Goal: Task Accomplishment & Management: Use online tool/utility

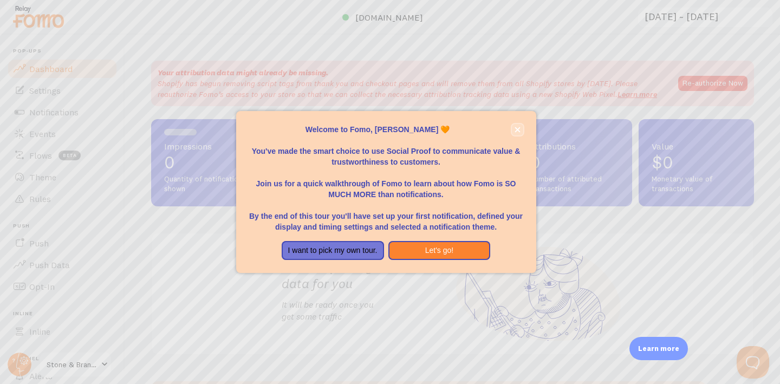
click at [518, 127] on icon "close," at bounding box center [518, 130] width 6 height 6
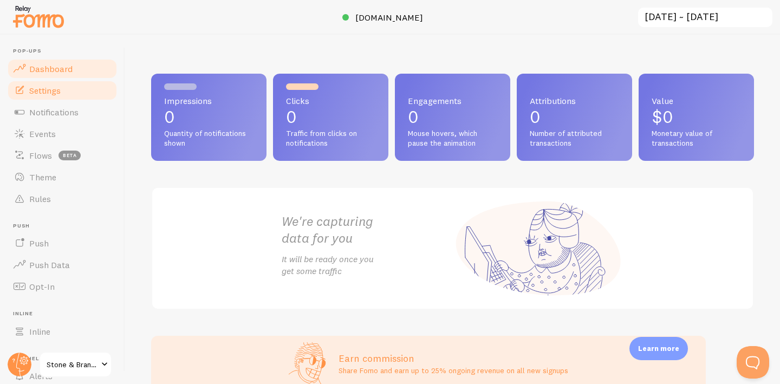
click at [72, 93] on link "Settings" at bounding box center [63, 91] width 112 height 22
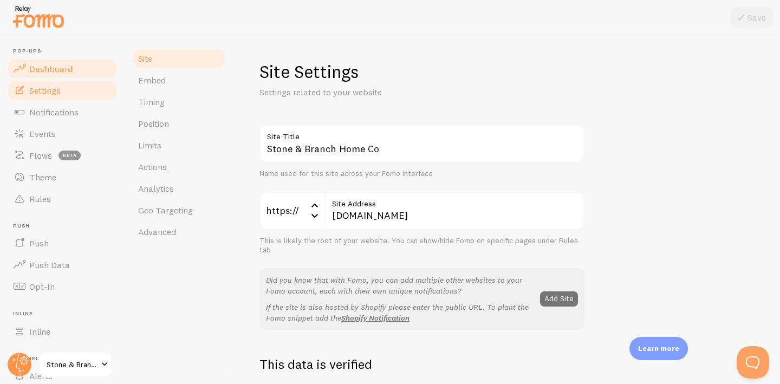
click at [70, 70] on span "Dashboard" at bounding box center [50, 68] width 43 height 11
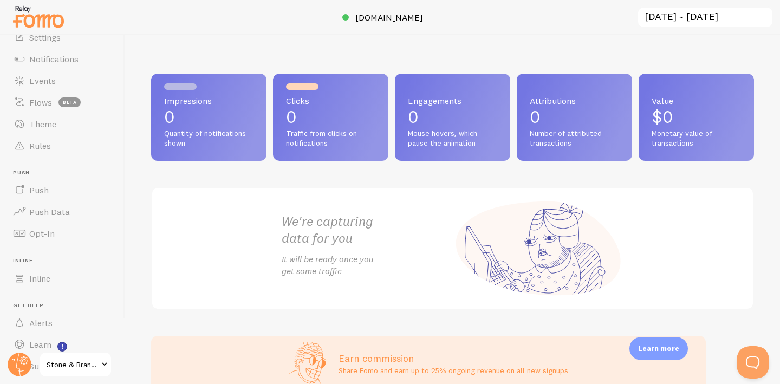
scroll to position [54, 0]
click at [74, 56] on span "Notifications" at bounding box center [53, 58] width 49 height 11
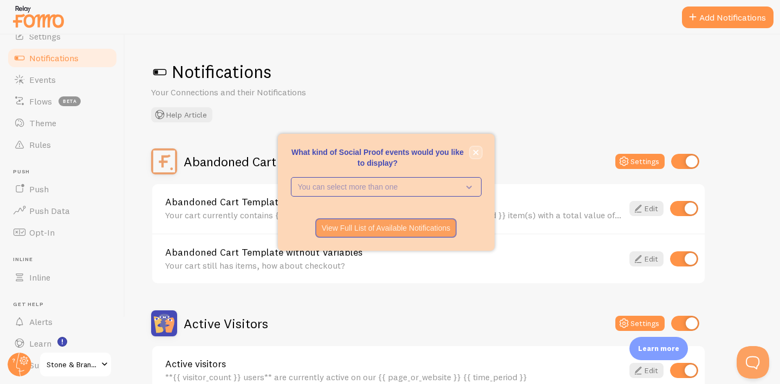
click at [475, 151] on icon "close," at bounding box center [476, 153] width 6 height 6
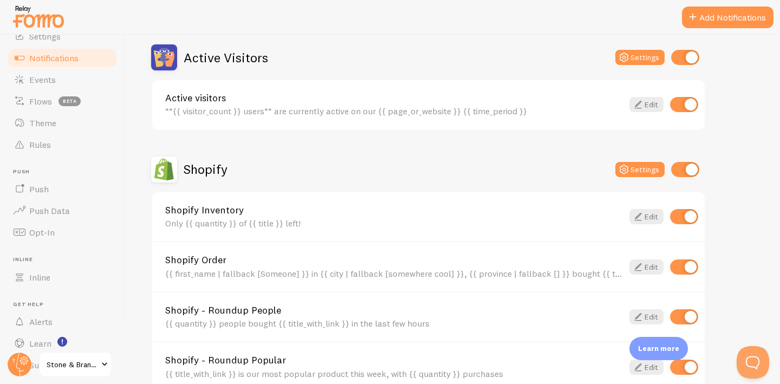
scroll to position [267, 0]
click at [41, 108] on link "Flows beta" at bounding box center [63, 101] width 112 height 22
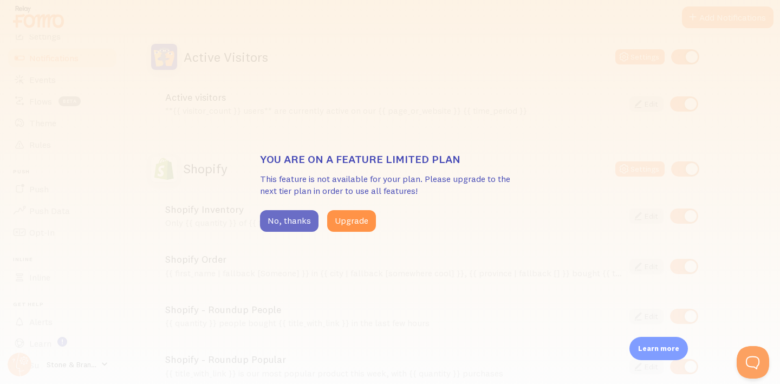
click at [274, 218] on button "No, thanks" at bounding box center [289, 221] width 59 height 22
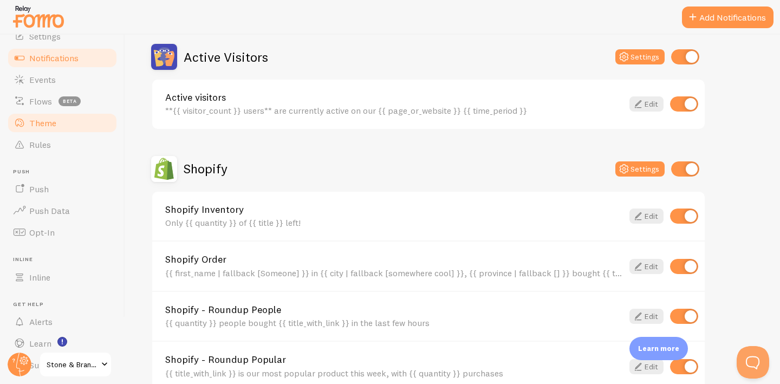
click at [77, 122] on link "Theme" at bounding box center [63, 123] width 112 height 22
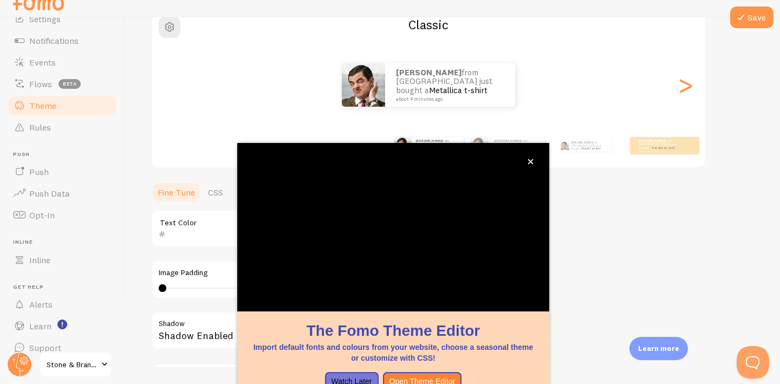
scroll to position [99, 0]
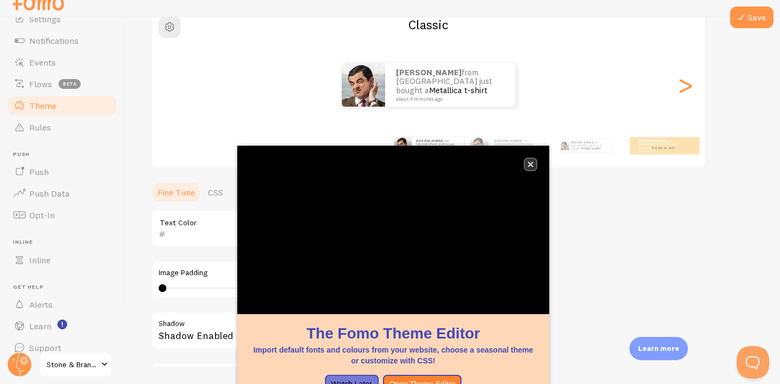
click at [531, 167] on icon "close," at bounding box center [531, 164] width 6 height 6
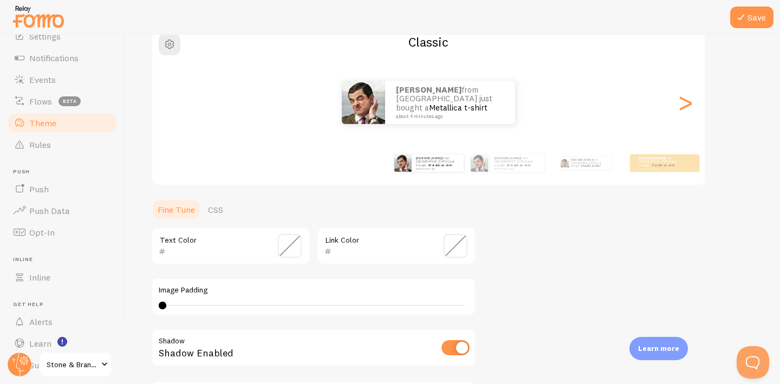
scroll to position [0, 0]
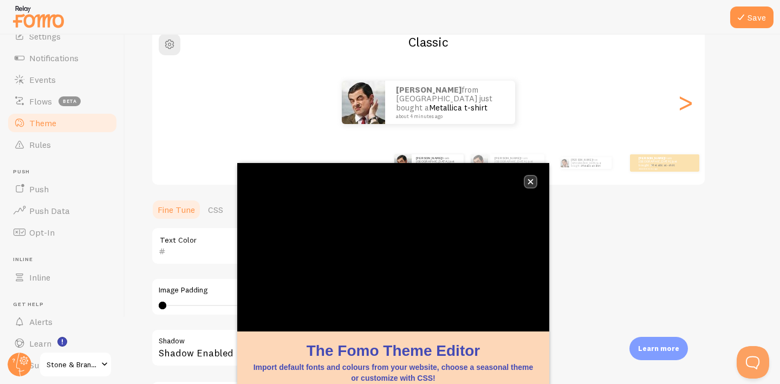
click at [532, 182] on icon "close," at bounding box center [531, 182] width 6 height 6
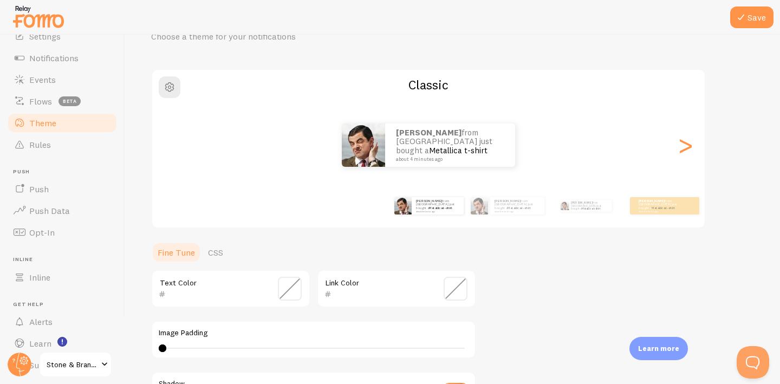
scroll to position [48, 0]
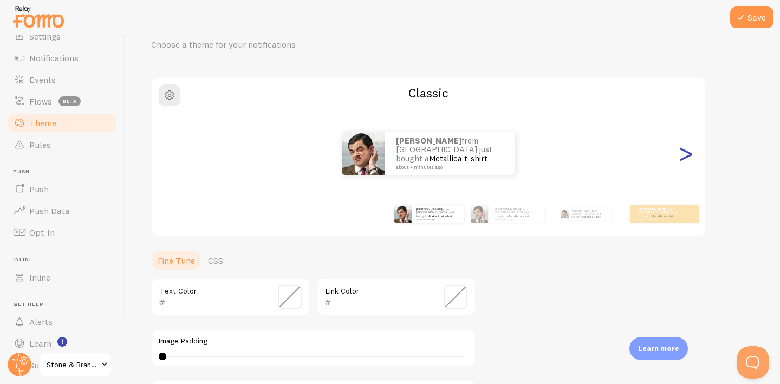
click at [687, 157] on div ">" at bounding box center [685, 153] width 13 height 78
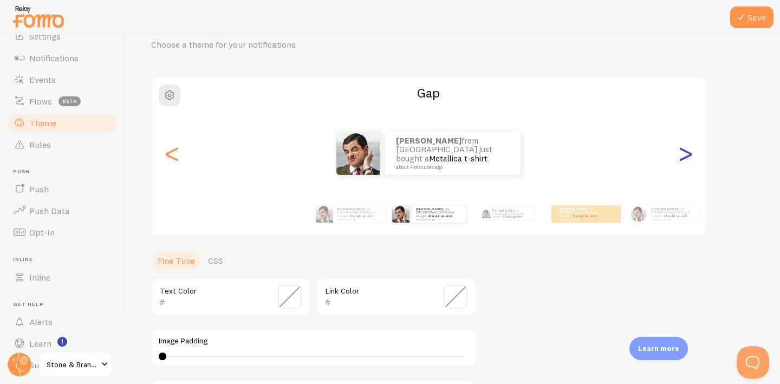
click at [687, 157] on div ">" at bounding box center [685, 153] width 13 height 78
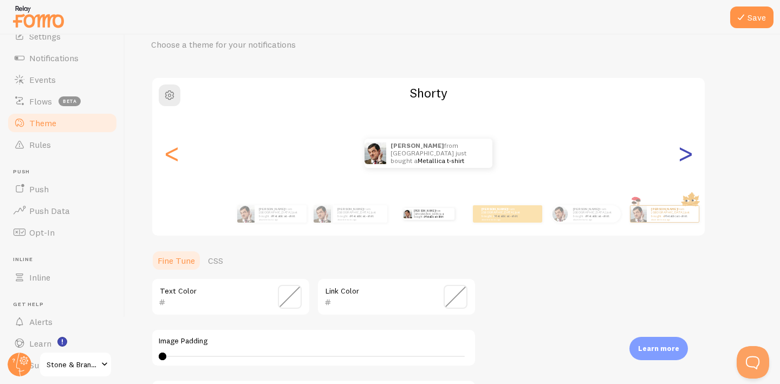
click at [687, 157] on div ">" at bounding box center [685, 153] width 13 height 78
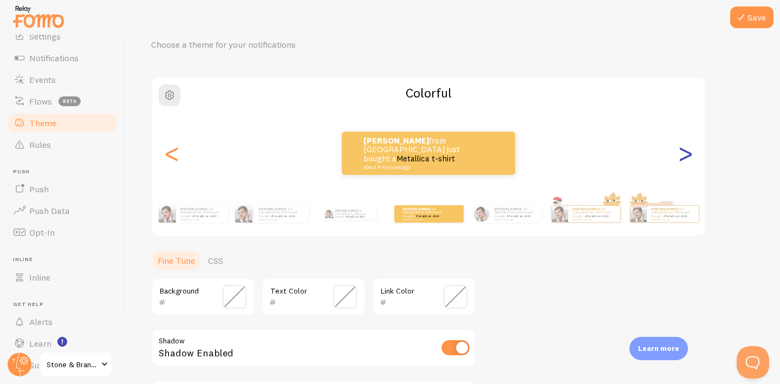
click at [687, 157] on div ">" at bounding box center [685, 153] width 13 height 78
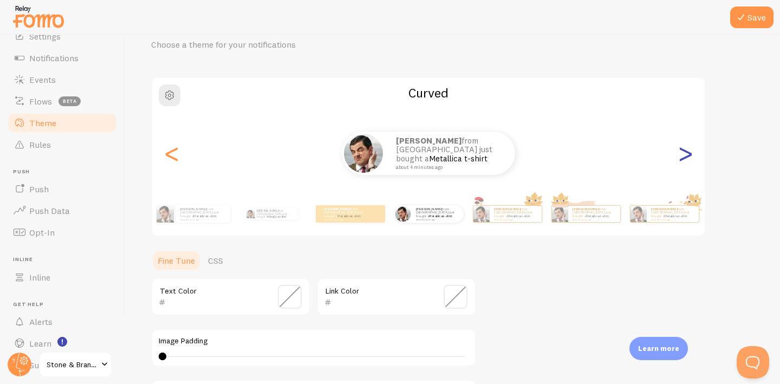
click at [687, 157] on div ">" at bounding box center [685, 153] width 13 height 78
type input "0"
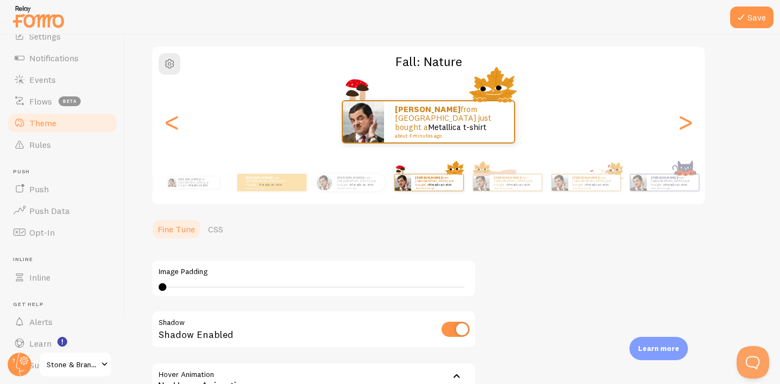
scroll to position [0, 0]
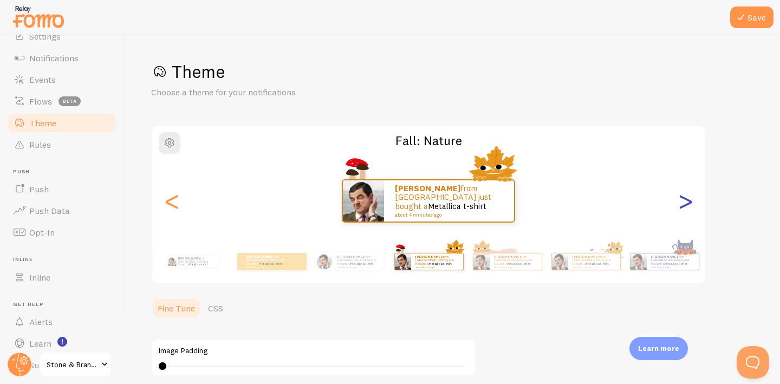
click at [687, 203] on div ">" at bounding box center [685, 201] width 13 height 78
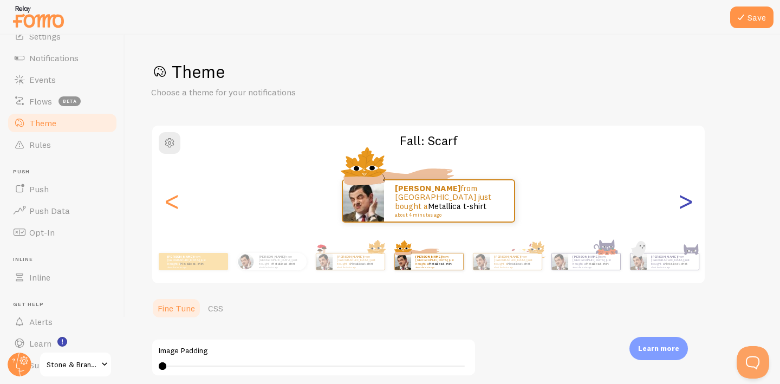
click at [687, 203] on div ">" at bounding box center [685, 201] width 13 height 78
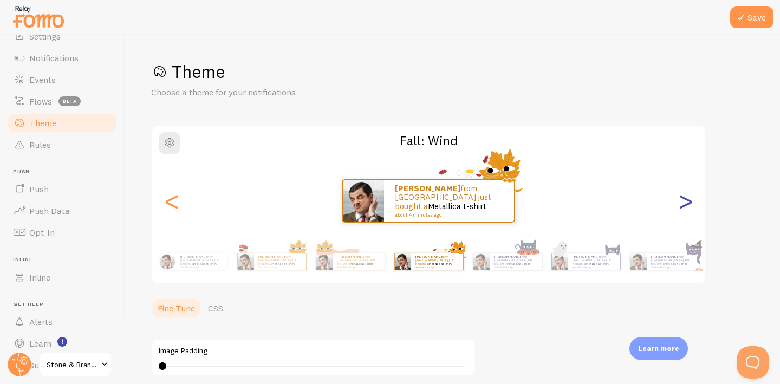
click at [687, 203] on div ">" at bounding box center [685, 201] width 13 height 78
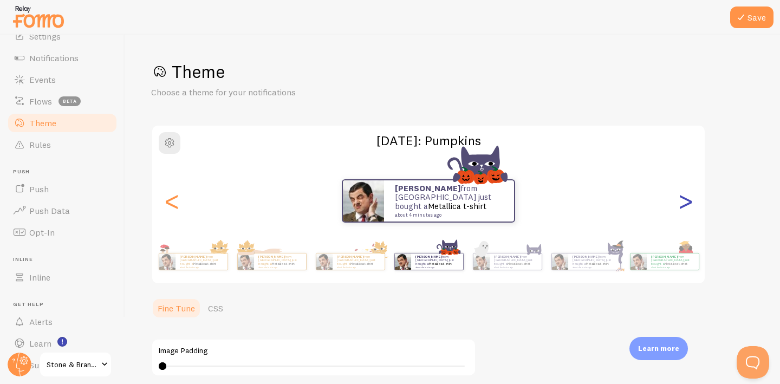
click at [687, 203] on div ">" at bounding box center [685, 201] width 13 height 78
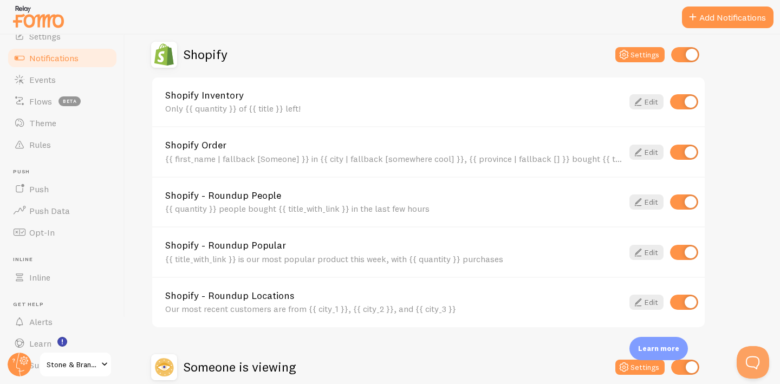
scroll to position [489, 0]
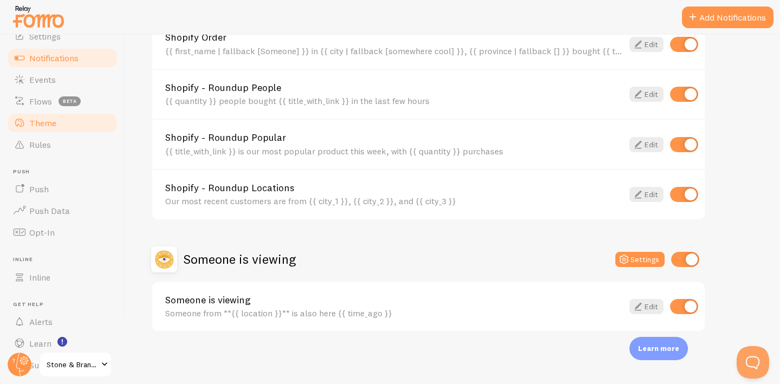
click at [46, 118] on span "Theme" at bounding box center [42, 123] width 27 height 11
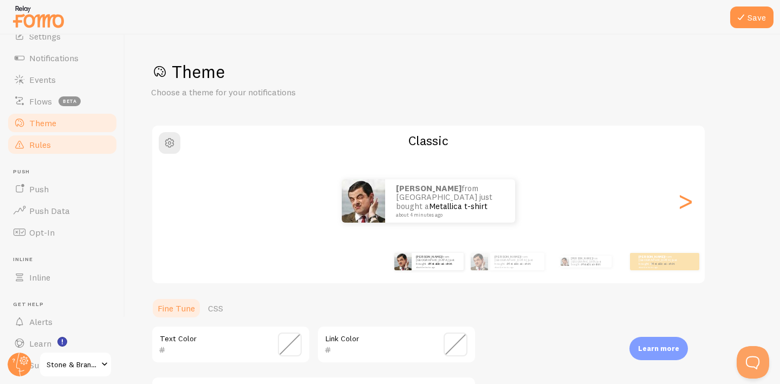
click at [49, 143] on span "Rules" at bounding box center [40, 144] width 22 height 11
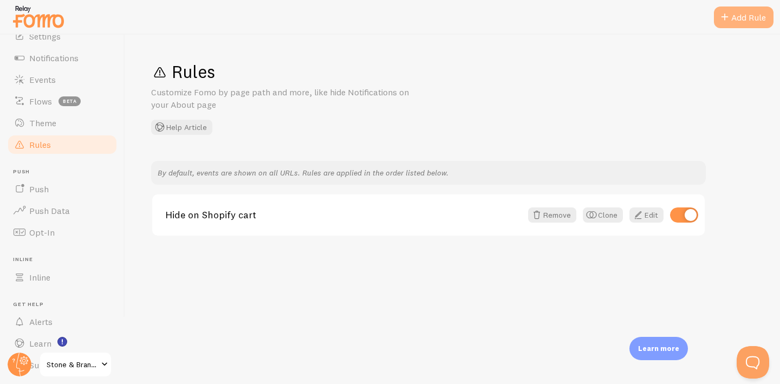
click at [743, 21] on div "Add Rule" at bounding box center [744, 18] width 60 height 22
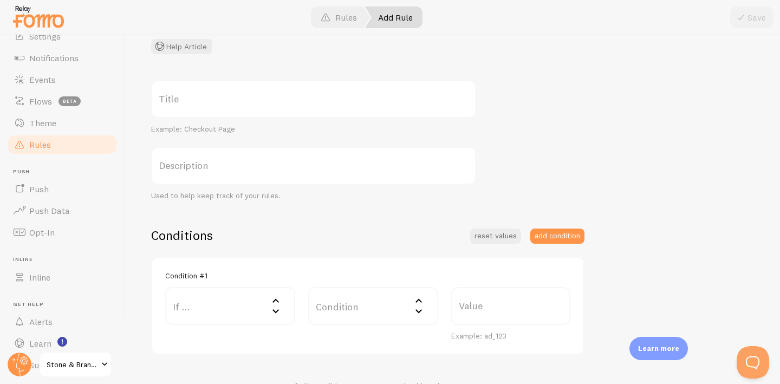
scroll to position [84, 0]
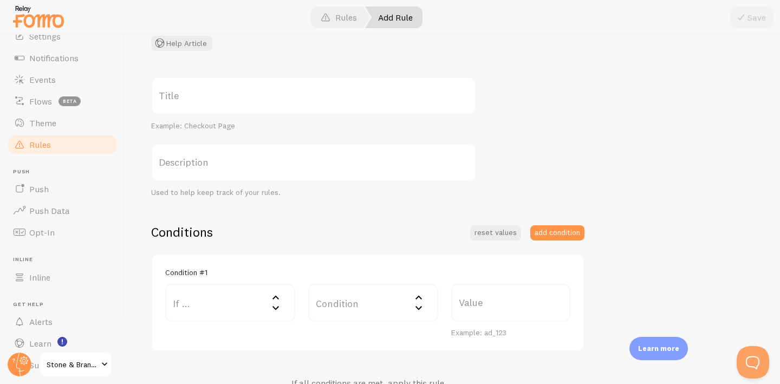
click at [230, 297] on label "If ..." at bounding box center [230, 303] width 130 height 38
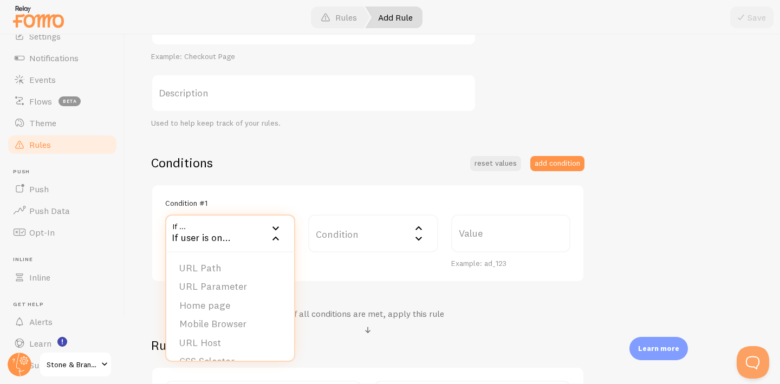
scroll to position [158, 0]
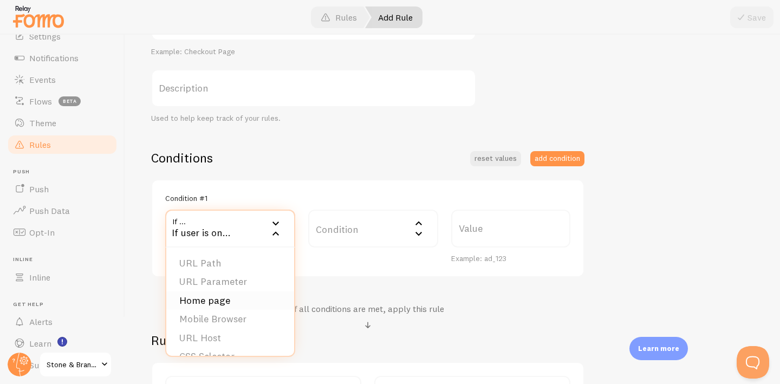
click at [211, 303] on li "Home page" at bounding box center [230, 301] width 128 height 19
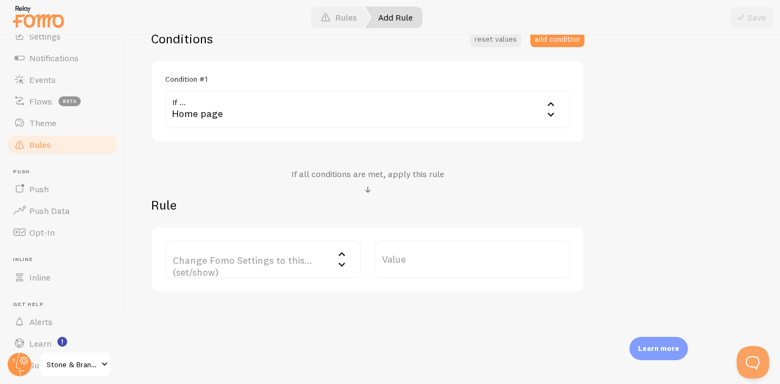
scroll to position [281, 0]
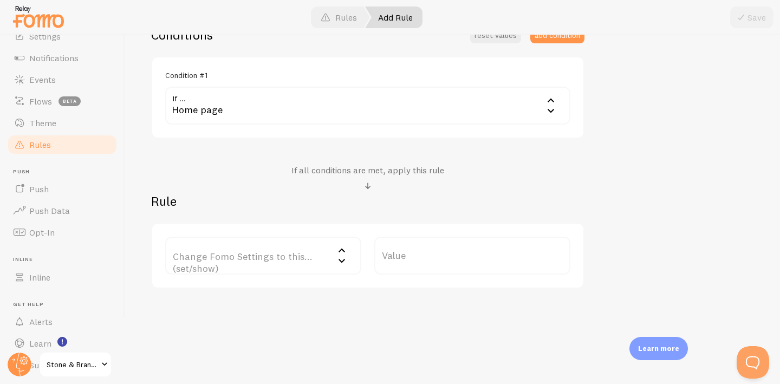
click at [343, 259] on icon at bounding box center [341, 261] width 13 height 13
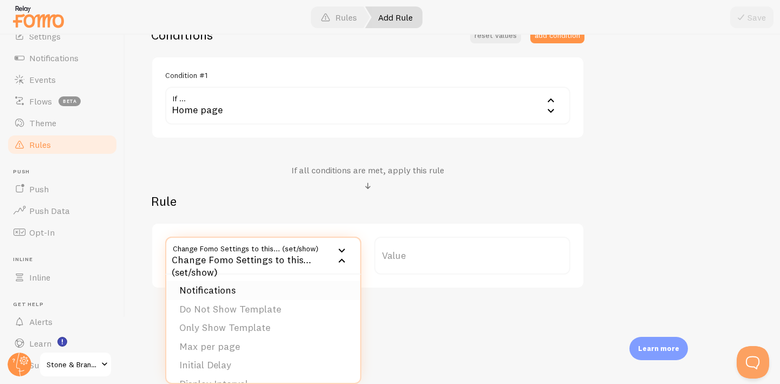
click at [314, 290] on li "Notifications" at bounding box center [263, 290] width 194 height 19
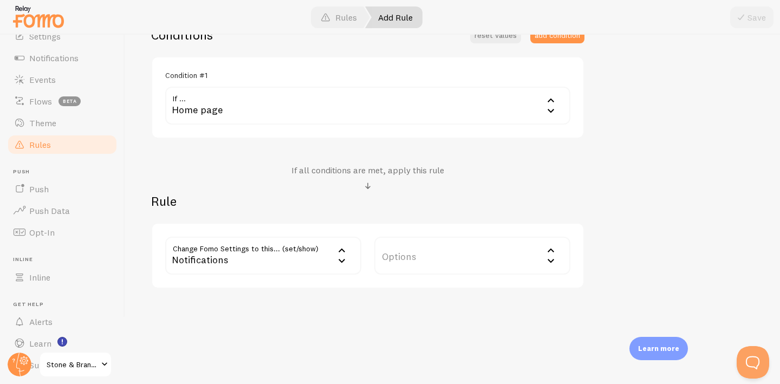
click at [409, 259] on label "Options" at bounding box center [472, 256] width 196 height 38
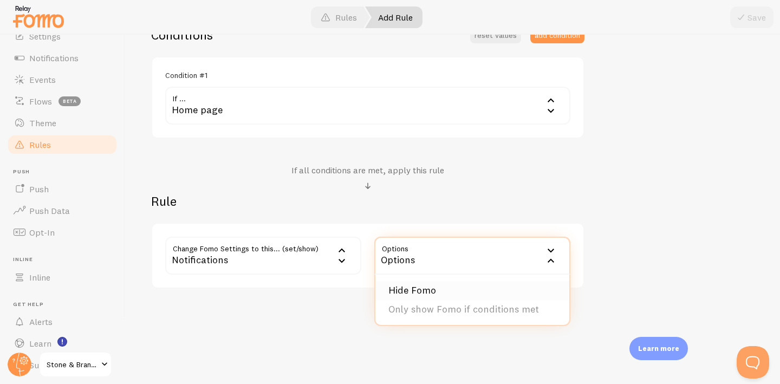
click at [409, 290] on li "Hide Fomo" at bounding box center [473, 290] width 194 height 19
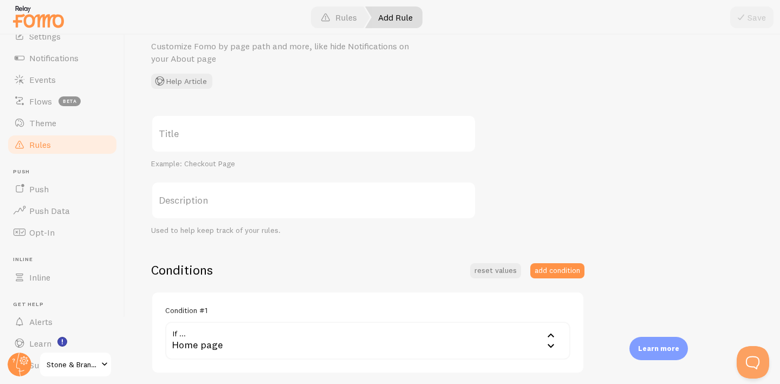
scroll to position [0, 0]
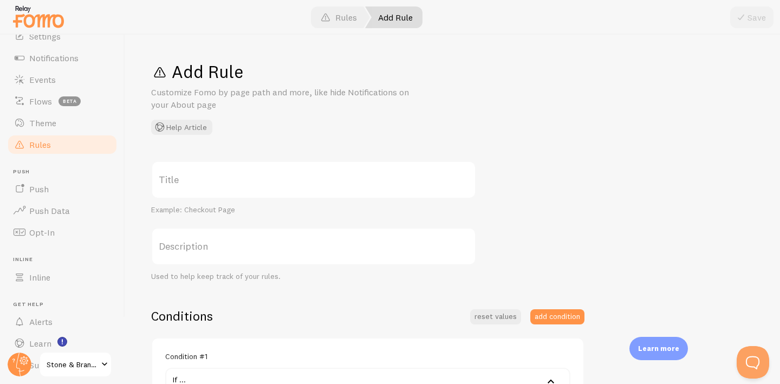
click at [751, 12] on div "Save" at bounding box center [751, 18] width 43 height 22
click at [389, 178] on label "Title" at bounding box center [313, 180] width 325 height 38
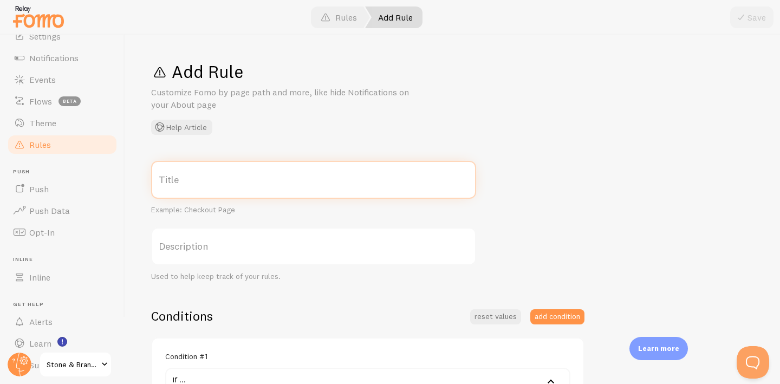
click at [389, 178] on input "Title" at bounding box center [313, 180] width 325 height 38
type input "home page"
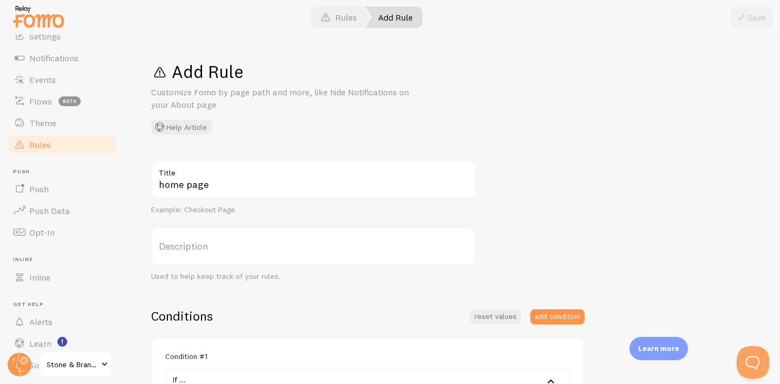
click at [513, 197] on div "home page Title Example: Checkout Page Description Used to help keep track of y…" at bounding box center [452, 365] width 603 height 409
click at [750, 10] on button "Save" at bounding box center [751, 18] width 43 height 22
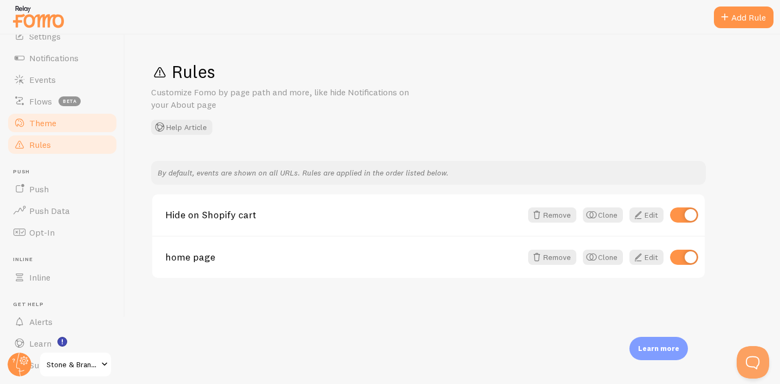
click at [51, 128] on link "Theme" at bounding box center [63, 123] width 112 height 22
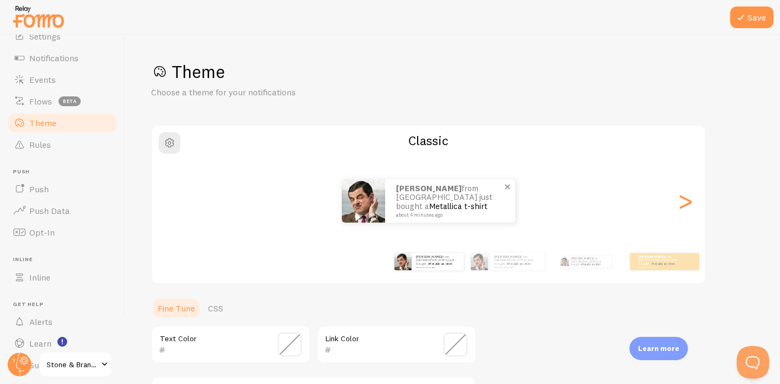
click at [405, 201] on p "[PERSON_NAME] from [GEOGRAPHIC_DATA] just bought a Metallica t-shirt about 4 mi…" at bounding box center [450, 201] width 108 height 34
click at [165, 143] on span "button" at bounding box center [169, 143] width 13 height 13
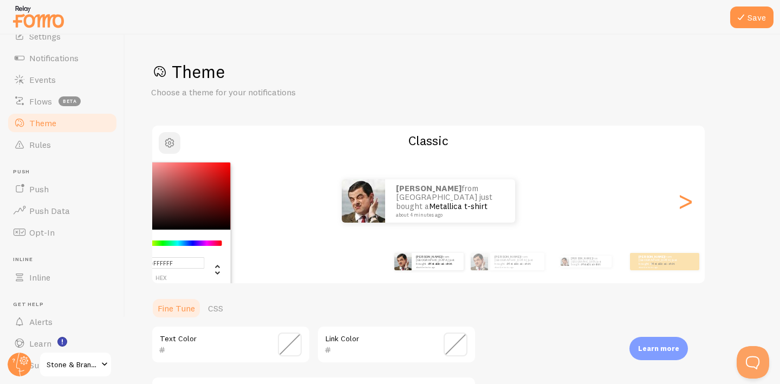
click at [170, 143] on span "button" at bounding box center [169, 143] width 13 height 13
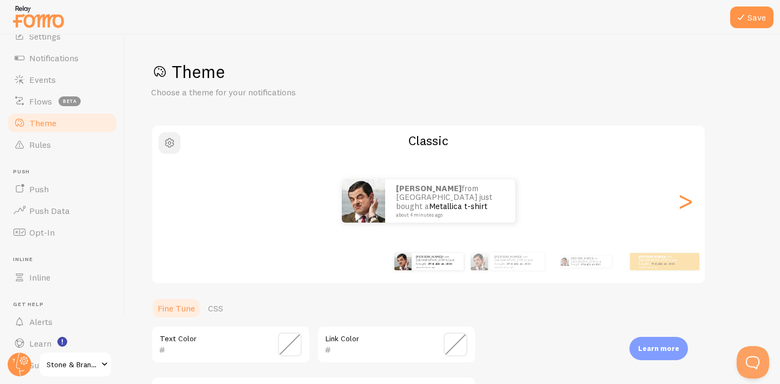
click at [174, 146] on span "button" at bounding box center [169, 143] width 13 height 13
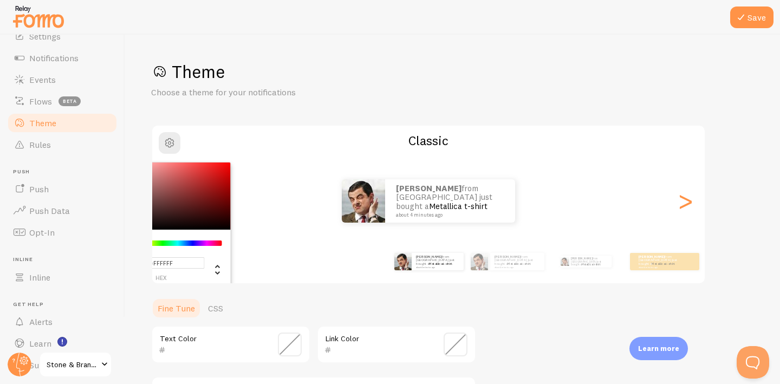
click at [332, 300] on ul "Fine Tune CSS" at bounding box center [313, 309] width 325 height 22
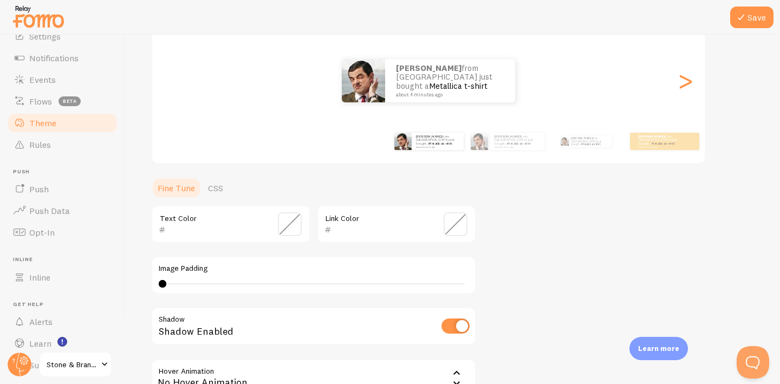
scroll to position [96, 0]
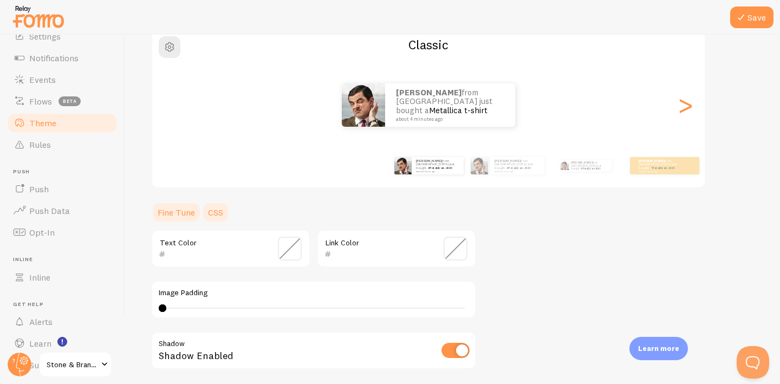
click at [215, 215] on link "CSS" at bounding box center [216, 213] width 28 height 22
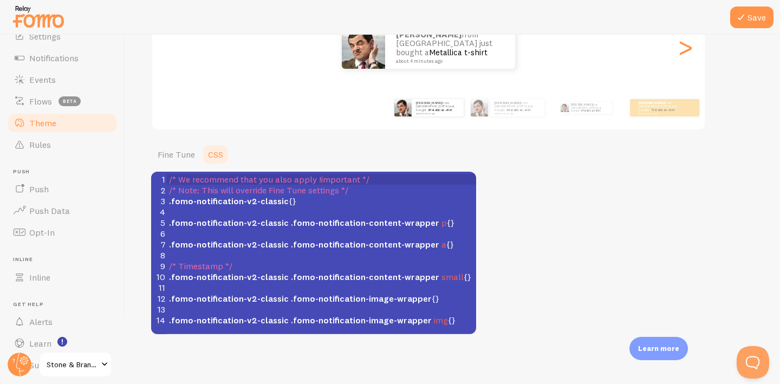
scroll to position [156, 0]
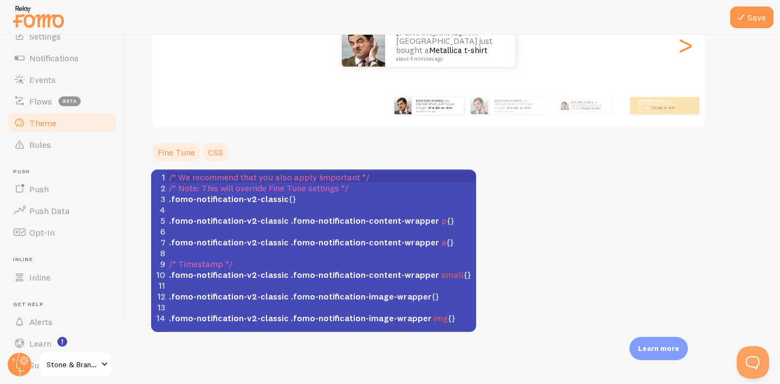
click at [185, 156] on link "Fine Tune" at bounding box center [176, 152] width 50 height 22
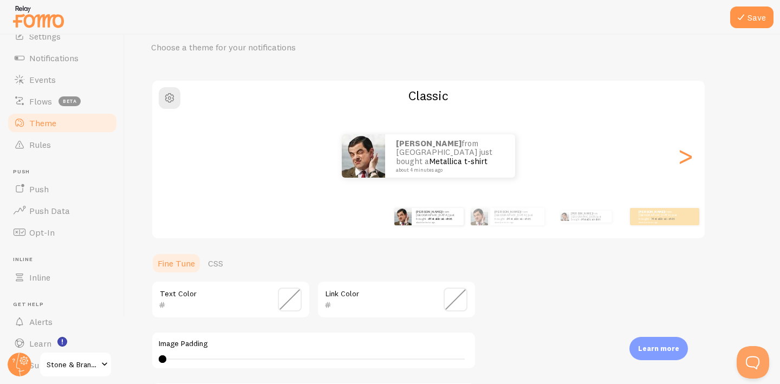
scroll to position [43, 0]
click at [441, 169] on small "about 4 minutes ago" at bounding box center [448, 171] width 105 height 5
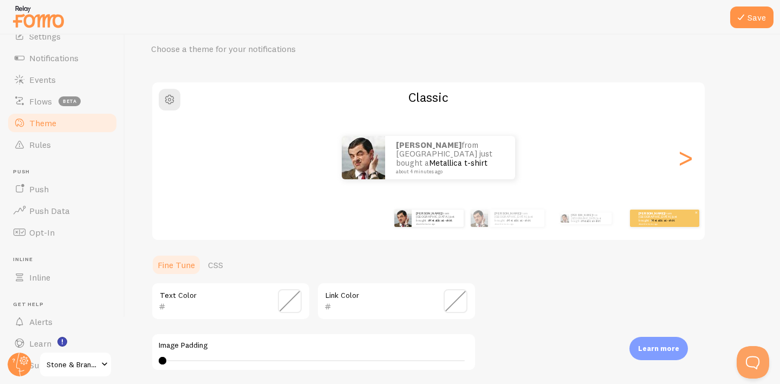
click at [673, 219] on link "Metallica t-shirt" at bounding box center [663, 220] width 23 height 4
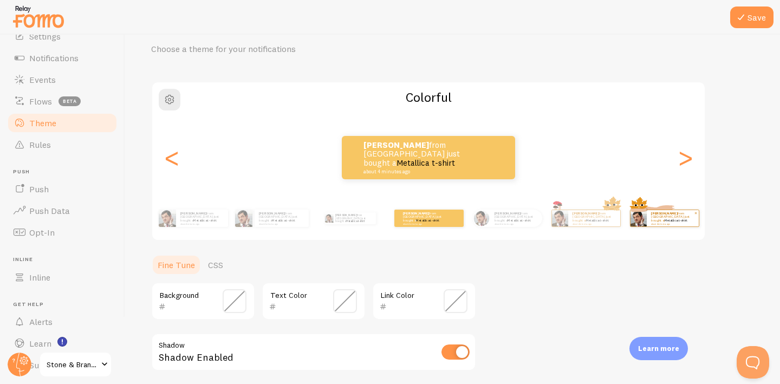
click at [676, 224] on div "[PERSON_NAME] from [GEOGRAPHIC_DATA] just bought a Metallica t-shirt about 4 mi…" at bounding box center [673, 218] width 52 height 16
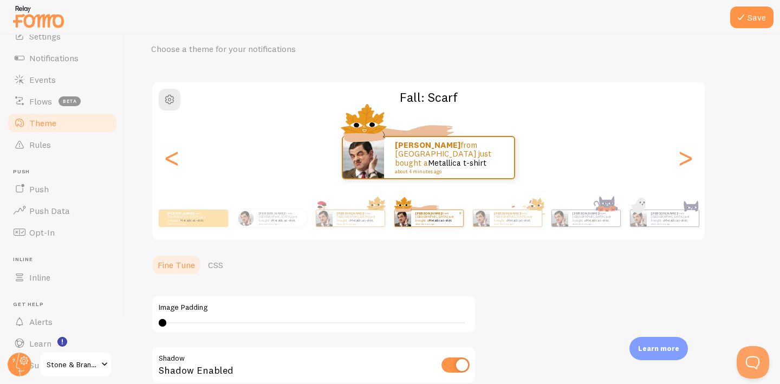
click at [676, 224] on div "[PERSON_NAME] from [GEOGRAPHIC_DATA] just bought a Metallica t-shirt about 4 mi…" at bounding box center [673, 218] width 52 height 16
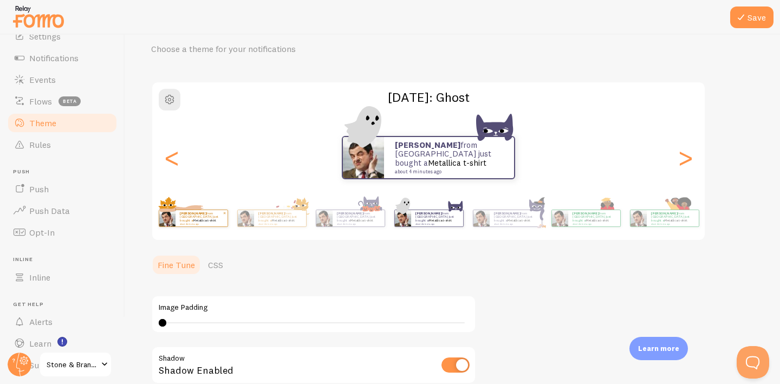
click at [676, 224] on div "[PERSON_NAME] from [GEOGRAPHIC_DATA] just bought a Metallica t-shirt about 4 mi…" at bounding box center [673, 218] width 52 height 16
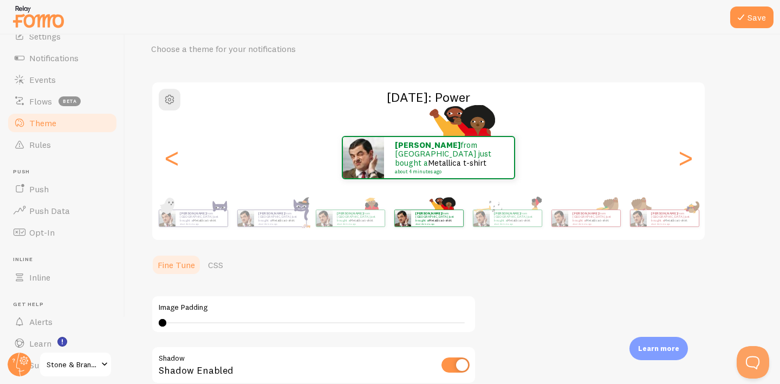
click at [676, 224] on div "[PERSON_NAME] from [GEOGRAPHIC_DATA] just bought a Metallica t-shirt about 4 mi…" at bounding box center [673, 218] width 52 height 16
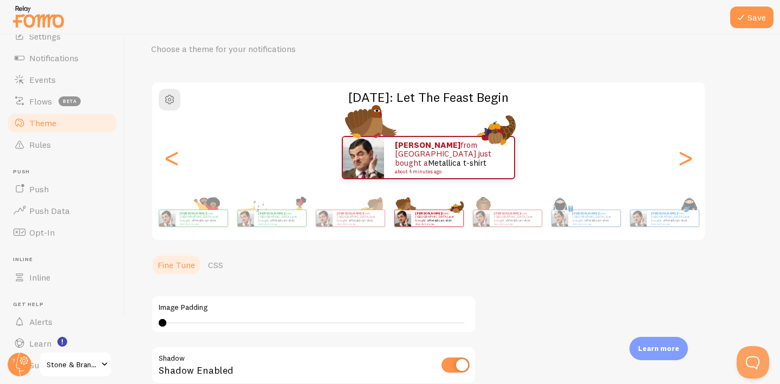
click at [676, 224] on div "[PERSON_NAME] from [GEOGRAPHIC_DATA] just bought a Metallica t-shirt about 4 mi…" at bounding box center [673, 218] width 52 height 16
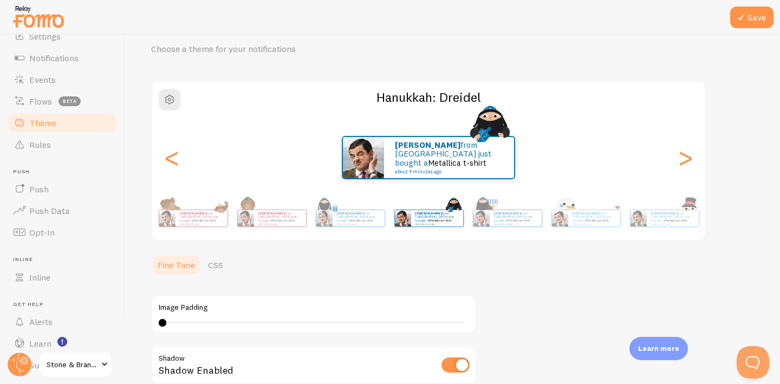
click at [676, 224] on div "[PERSON_NAME] from [GEOGRAPHIC_DATA] just bought a Metallica t-shirt about 4 mi…" at bounding box center [673, 218] width 52 height 16
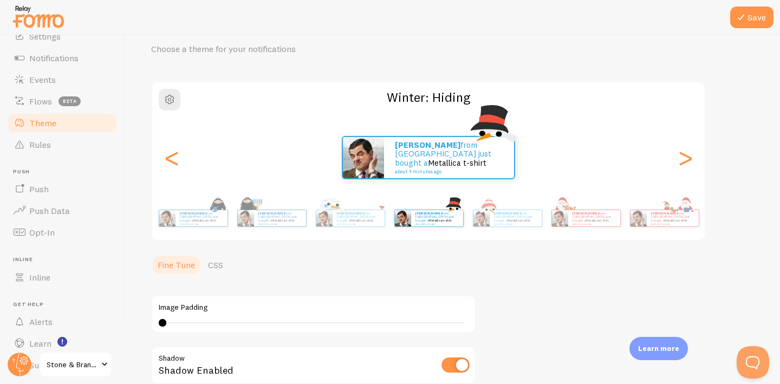
click at [676, 224] on div "[PERSON_NAME] from [GEOGRAPHIC_DATA] just bought a Metallica t-shirt about 4 mi…" at bounding box center [673, 218] width 52 height 16
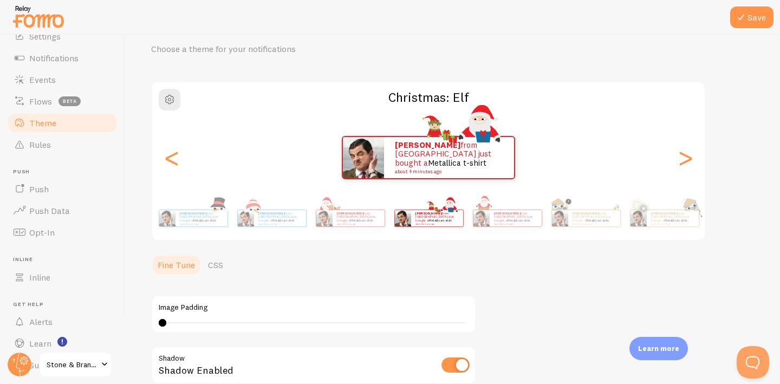
click at [676, 224] on div "[PERSON_NAME] from [GEOGRAPHIC_DATA] just bought a Metallica t-shirt about 4 mi…" at bounding box center [673, 218] width 52 height 16
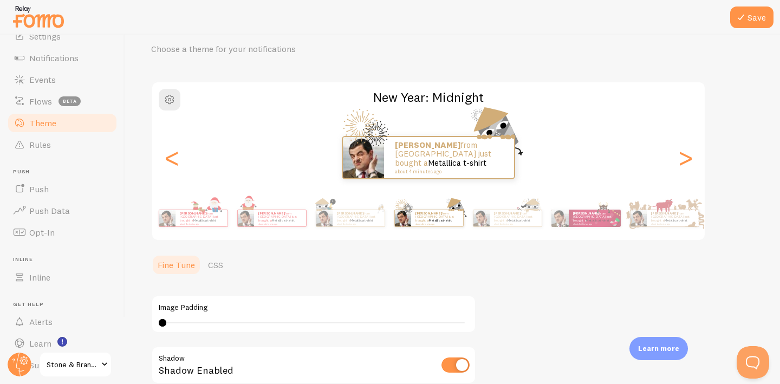
click at [676, 224] on div "[PERSON_NAME] from [GEOGRAPHIC_DATA] just bought a Metallica t-shirt about 4 mi…" at bounding box center [673, 218] width 52 height 16
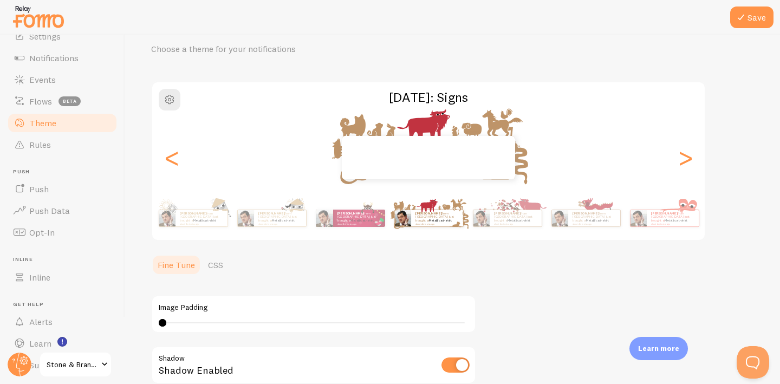
click at [676, 224] on div "[PERSON_NAME] from [GEOGRAPHIC_DATA] just bought a Metallica t-shirt about 4 mi…" at bounding box center [673, 218] width 52 height 16
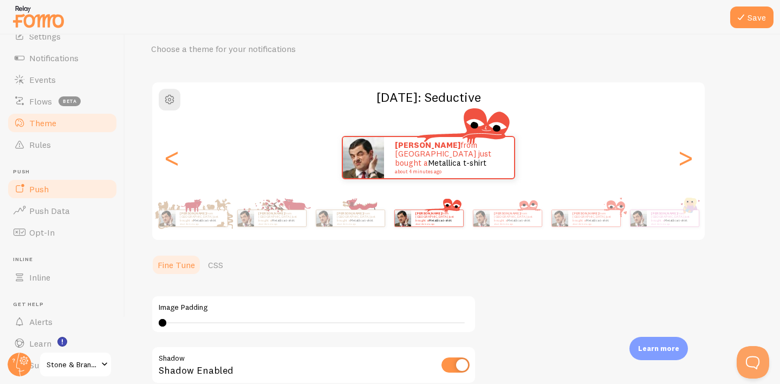
click at [41, 187] on span "Push" at bounding box center [39, 189] width 20 height 11
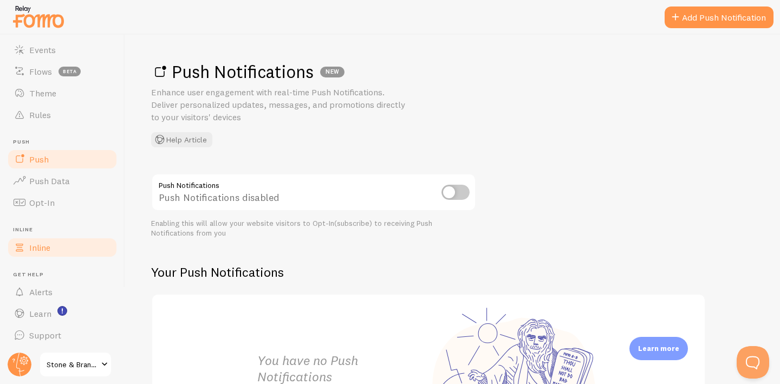
scroll to position [85, 0]
click at [54, 247] on link "Inline" at bounding box center [63, 247] width 112 height 22
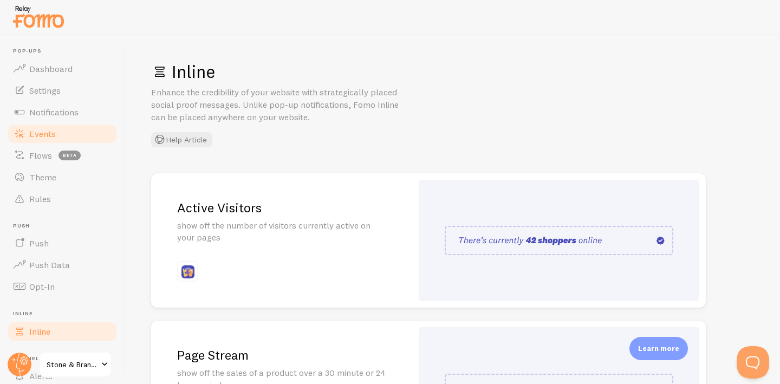
click at [69, 136] on link "Events" at bounding box center [63, 134] width 112 height 22
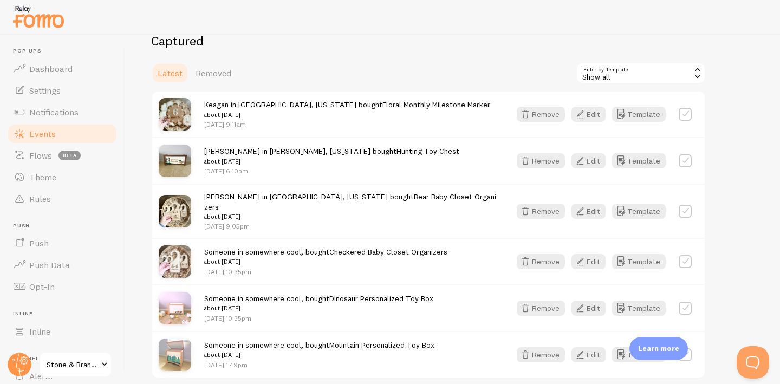
scroll to position [284, 0]
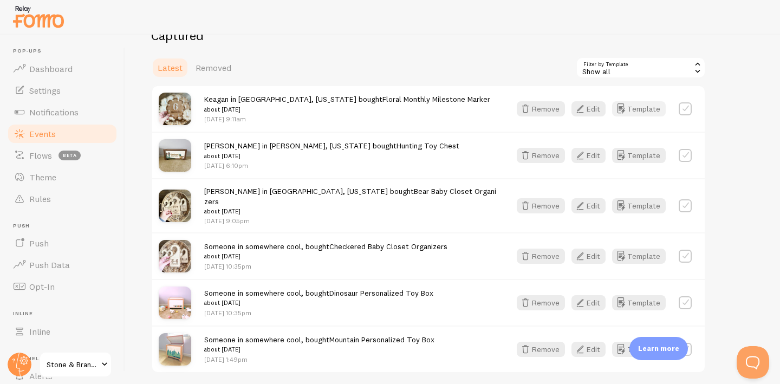
click at [629, 108] on button "Template" at bounding box center [639, 108] width 54 height 15
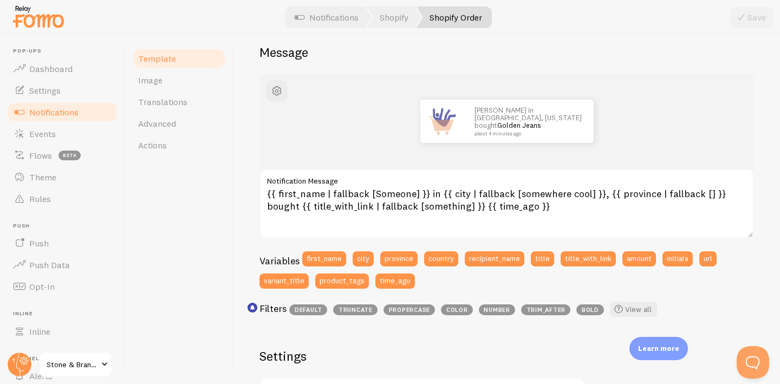
scroll to position [95, 0]
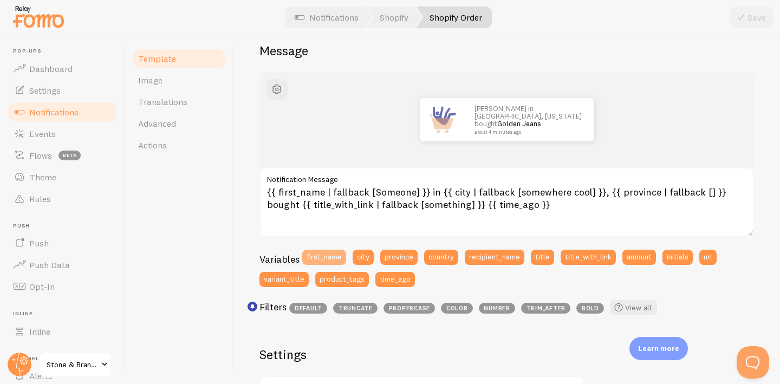
click at [334, 260] on button "first_name" at bounding box center [324, 257] width 44 height 15
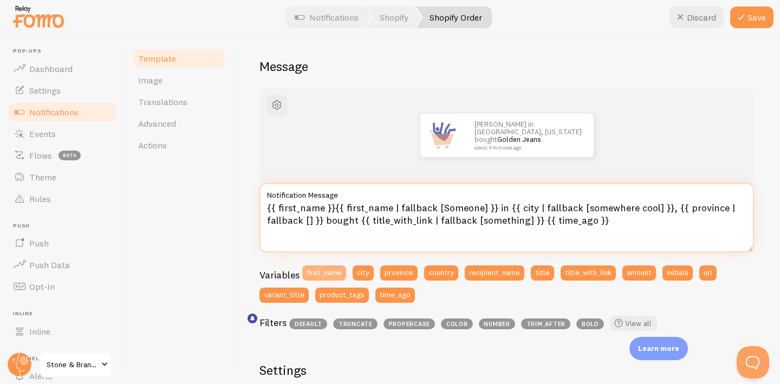
scroll to position [77, 0]
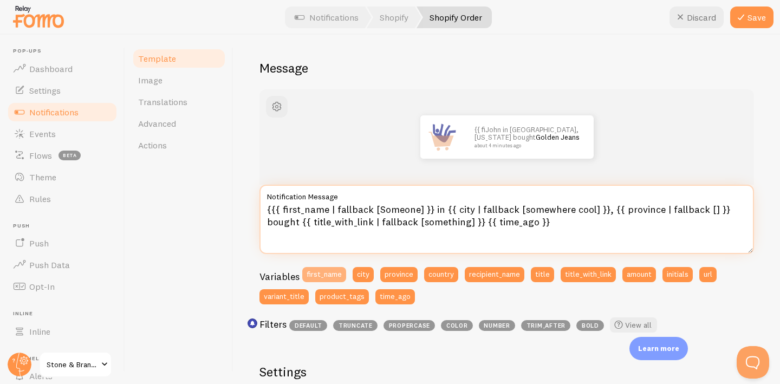
type textarea "{{ first_name | fallback [Someone] }} in {{ city | fallback [somewhere cool] }}…"
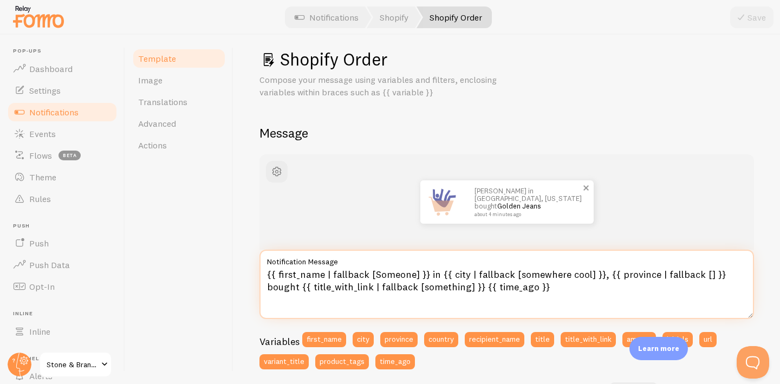
scroll to position [0, 0]
